Goal: Check status: Check status

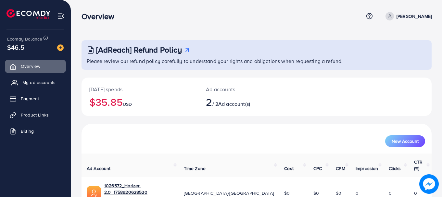
click at [27, 81] on span "My ad accounts" at bounding box center [38, 82] width 33 height 6
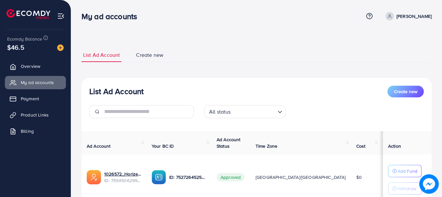
scroll to position [96, 0]
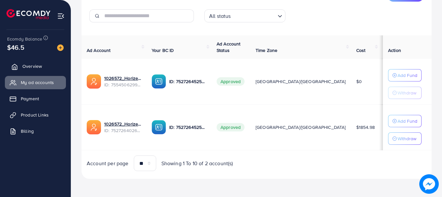
click at [31, 67] on span "Overview" at bounding box center [31, 66] width 19 height 6
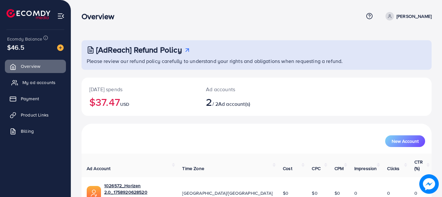
click at [39, 81] on span "My ad accounts" at bounding box center [38, 82] width 33 height 6
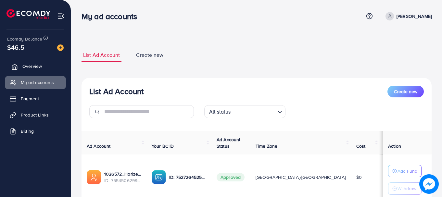
click at [57, 67] on link "Overview" at bounding box center [35, 66] width 61 height 13
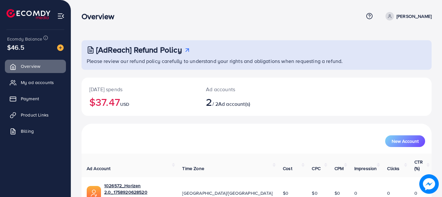
click at [118, 89] on p "[DATE] spends" at bounding box center [139, 89] width 101 height 8
click at [110, 104] on h2 "$37.47 USD" at bounding box center [139, 102] width 101 height 12
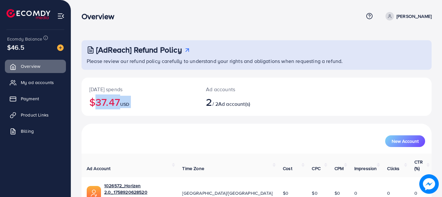
click at [110, 104] on h2 "$37.47 USD" at bounding box center [139, 102] width 101 height 12
click at [108, 104] on h2 "$37.47 USD" at bounding box center [139, 102] width 101 height 12
click at [208, 96] on span "2" at bounding box center [209, 101] width 6 height 15
click at [28, 86] on span "My ad accounts" at bounding box center [38, 82] width 33 height 6
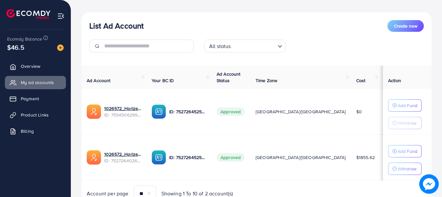
scroll to position [96, 0]
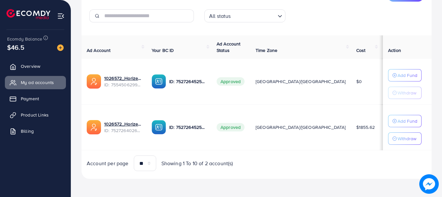
click at [356, 126] on span "$1855.62" at bounding box center [365, 127] width 19 height 6
click at [38, 63] on span "Overview" at bounding box center [31, 66] width 19 height 6
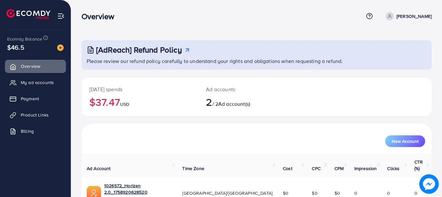
click at [19, 46] on span "$46.5" at bounding box center [15, 47] width 17 height 9
click at [16, 46] on span "$46.5" at bounding box center [15, 47] width 17 height 9
click at [16, 44] on span "$46.5" at bounding box center [15, 47] width 17 height 9
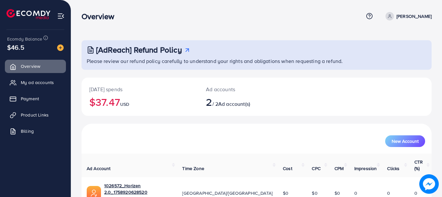
click at [16, 44] on span "$46.5" at bounding box center [15, 47] width 17 height 9
click at [19, 43] on span "$46.5" at bounding box center [15, 47] width 17 height 9
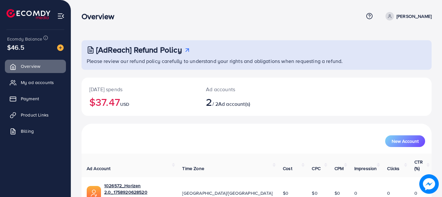
click at [21, 39] on span "Ecomdy Balance" at bounding box center [24, 39] width 35 height 6
click at [24, 39] on span "Ecomdy Balance" at bounding box center [24, 39] width 35 height 6
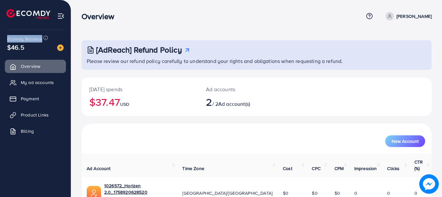
click at [24, 39] on span "Ecomdy Balance" at bounding box center [24, 39] width 35 height 6
